Goal: Check status: Check status

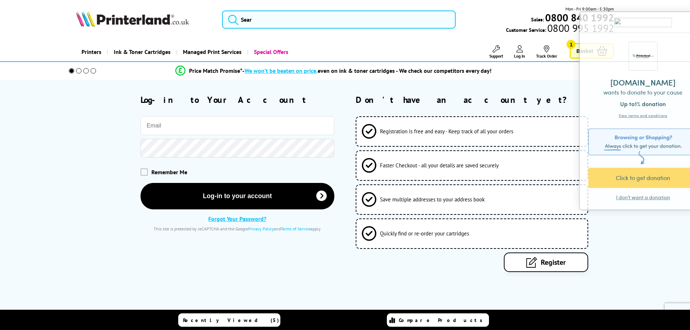
click at [188, 126] on input "email" at bounding box center [238, 125] width 194 height 19
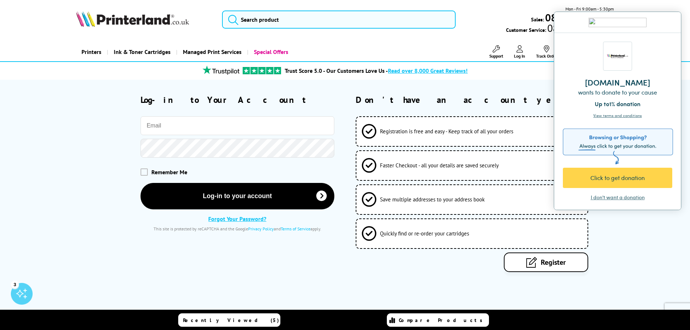
type input "[EMAIL_ADDRESS][DOMAIN_NAME]"
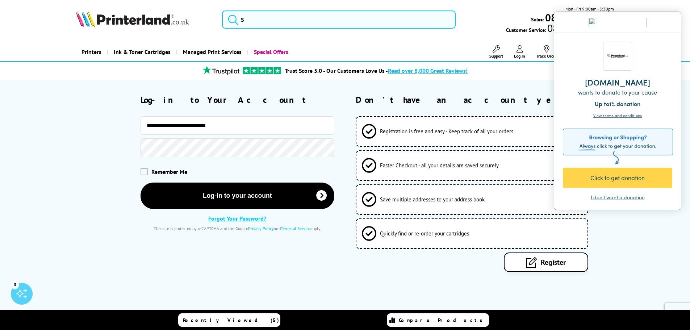
click at [141, 183] on button "Log-in to your account" at bounding box center [238, 196] width 194 height 26
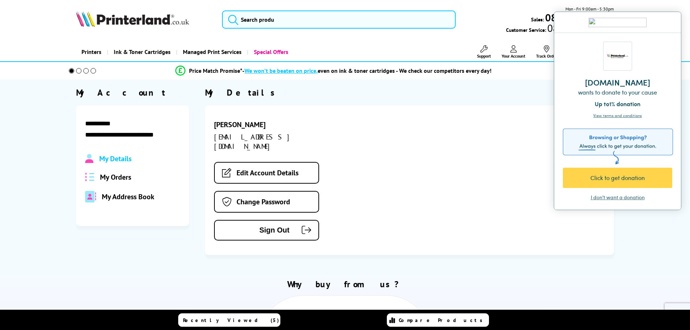
click at [115, 172] on span "My Orders" at bounding box center [115, 176] width 31 height 9
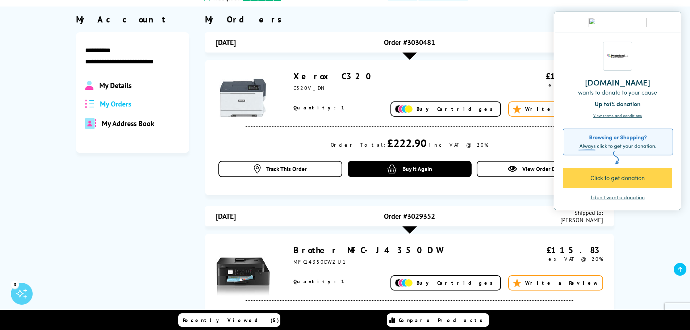
scroll to position [72, 0]
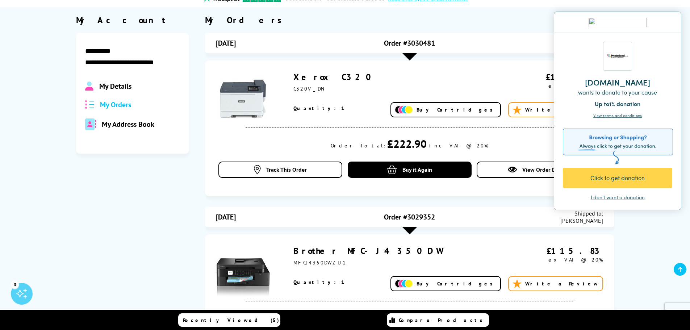
click at [604, 196] on div "I don't want a donation" at bounding box center [618, 197] width 54 height 7
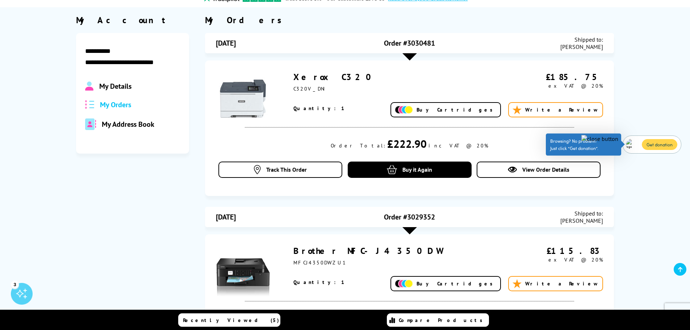
click at [427, 46] on span "Order #3030481" at bounding box center [409, 42] width 51 height 9
copy span "3030481"
click at [208, 127] on div "Xerox C320 C320V_DNI £185.75 ex VAT @ 20%" at bounding box center [409, 127] width 409 height 135
